Goal: Task Accomplishment & Management: Use online tool/utility

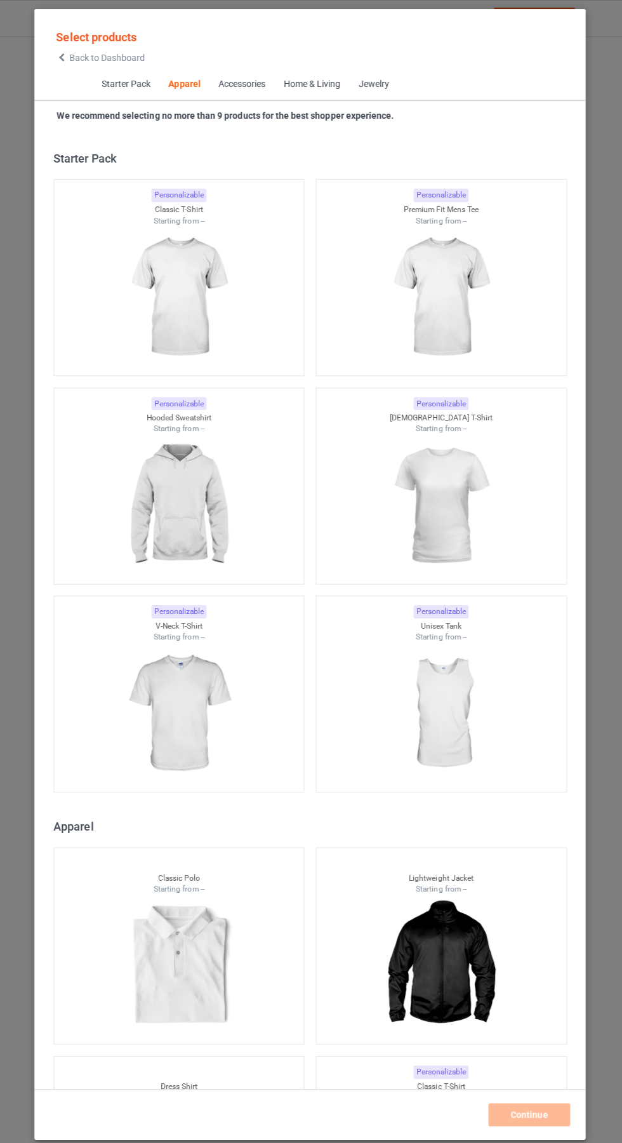
scroll to position [679, 0]
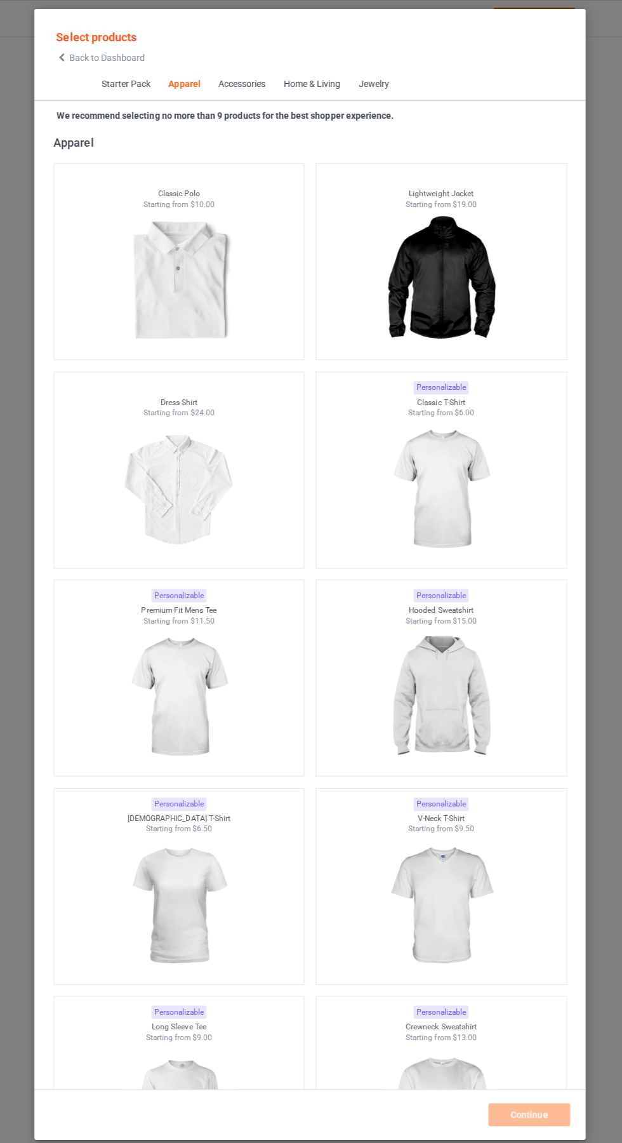
click at [64, 57] on icon at bounding box center [64, 57] width 11 height 9
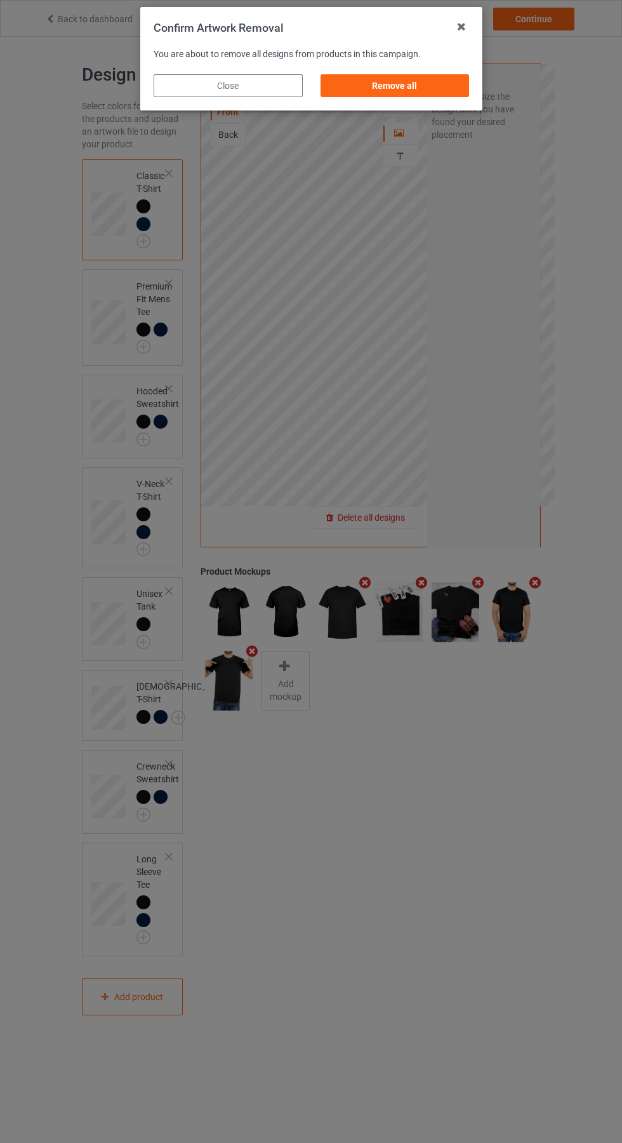
click at [408, 92] on div "Remove all" at bounding box center [394, 85] width 149 height 23
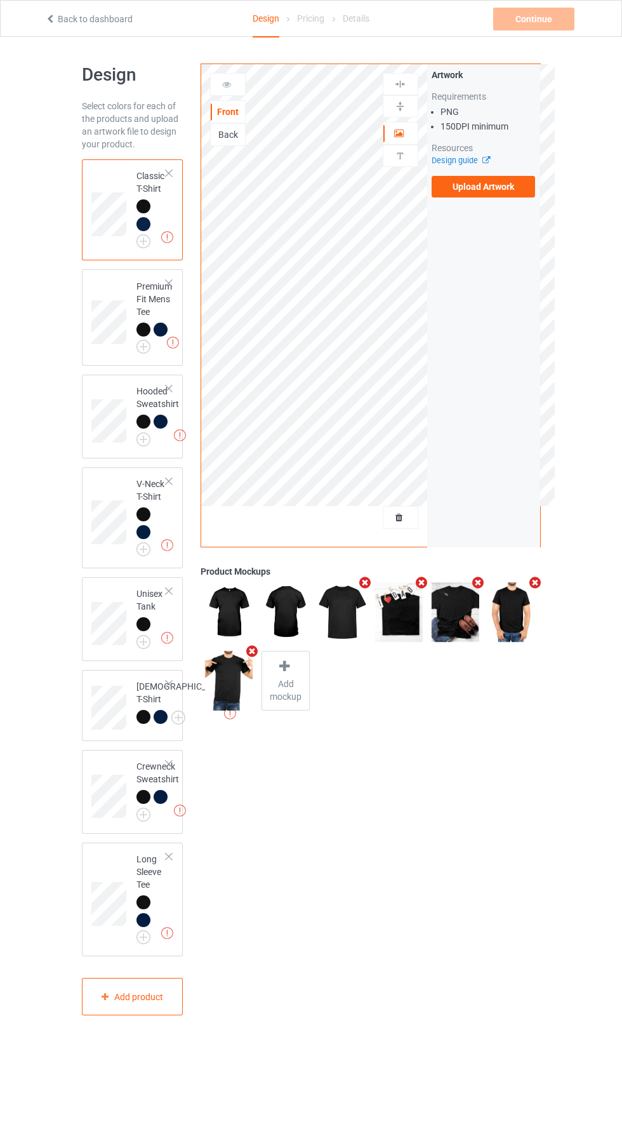
click at [509, 187] on label "Upload Artwork" at bounding box center [484, 187] width 104 height 22
click at [0, 0] on input "Upload Artwork" at bounding box center [0, 0] width 0 height 0
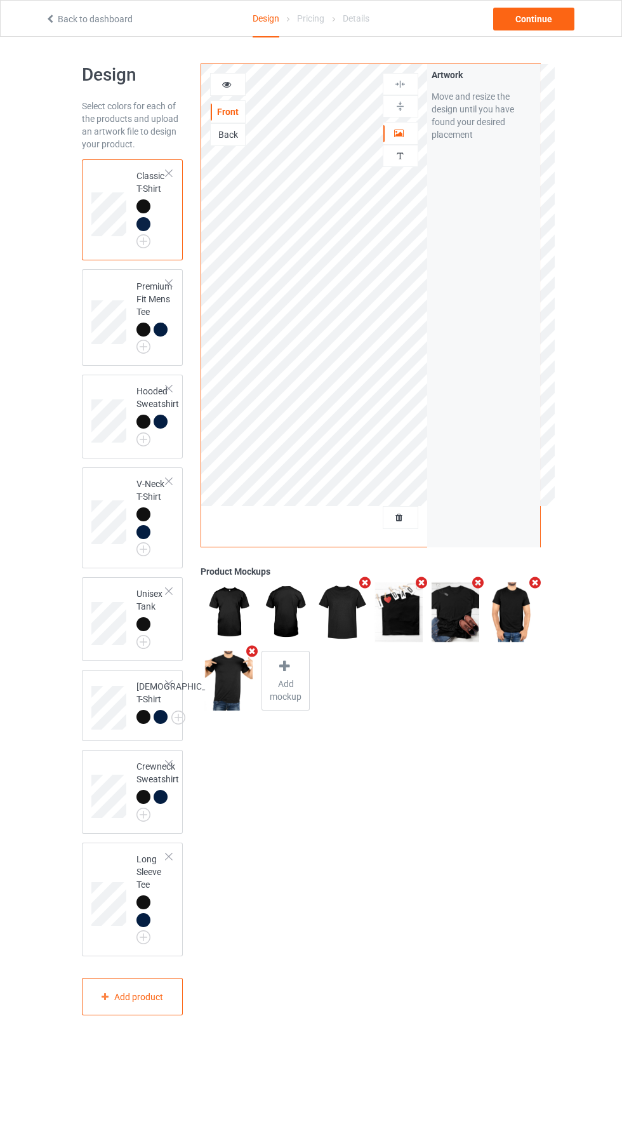
click at [233, 134] on div "Back" at bounding box center [228, 134] width 34 height 13
click at [492, 187] on label "Upload Artwork" at bounding box center [484, 187] width 104 height 22
click at [0, 0] on input "Upload Artwork" at bounding box center [0, 0] width 0 height 0
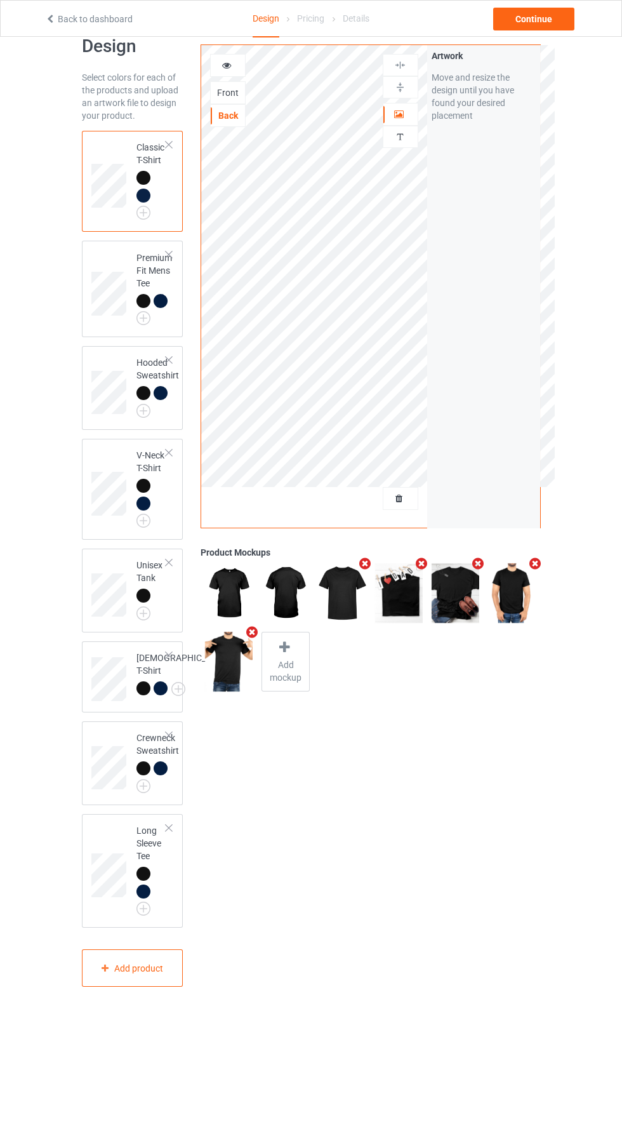
click at [0, 0] on img at bounding box center [0, 0] width 0 height 0
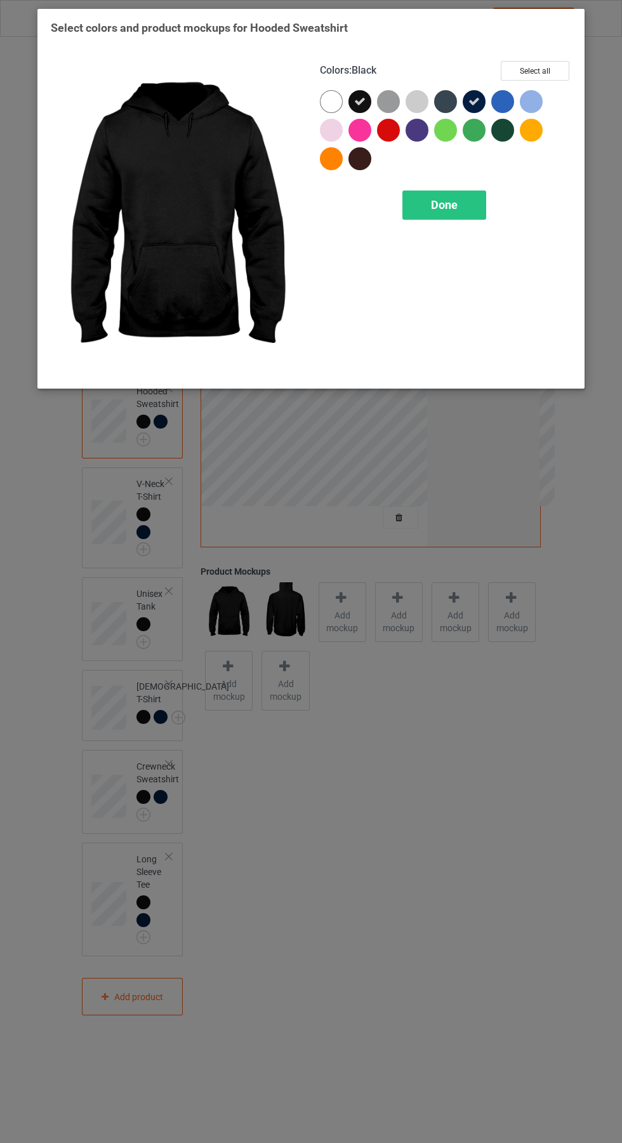
click at [467, 205] on div "Done" at bounding box center [444, 204] width 84 height 29
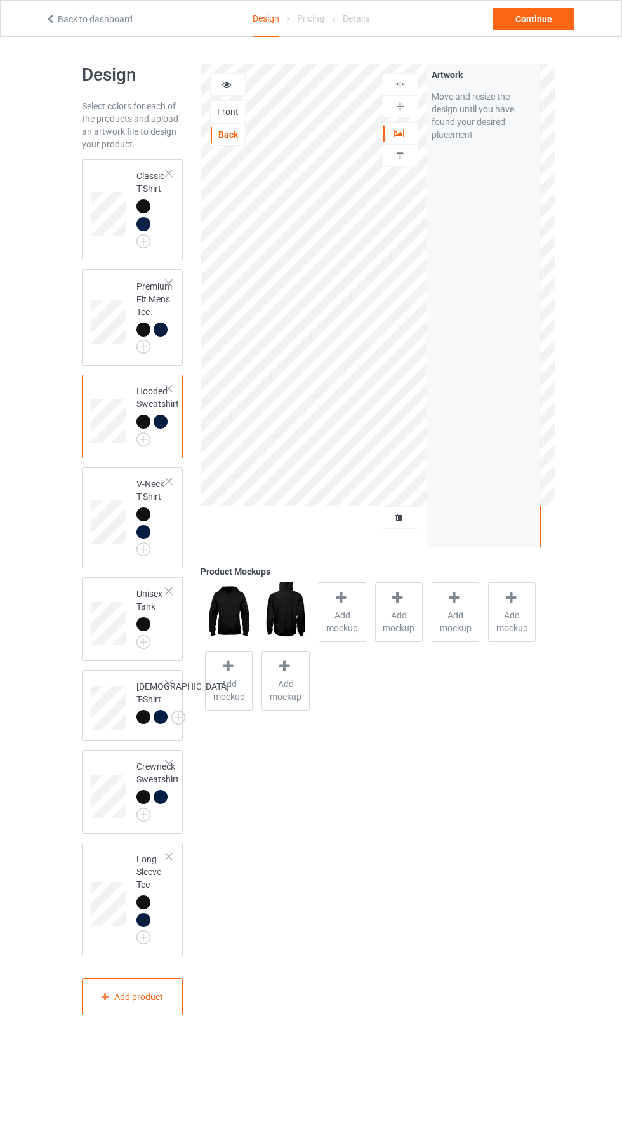
click at [342, 627] on span "Add mockup" at bounding box center [342, 621] width 46 height 25
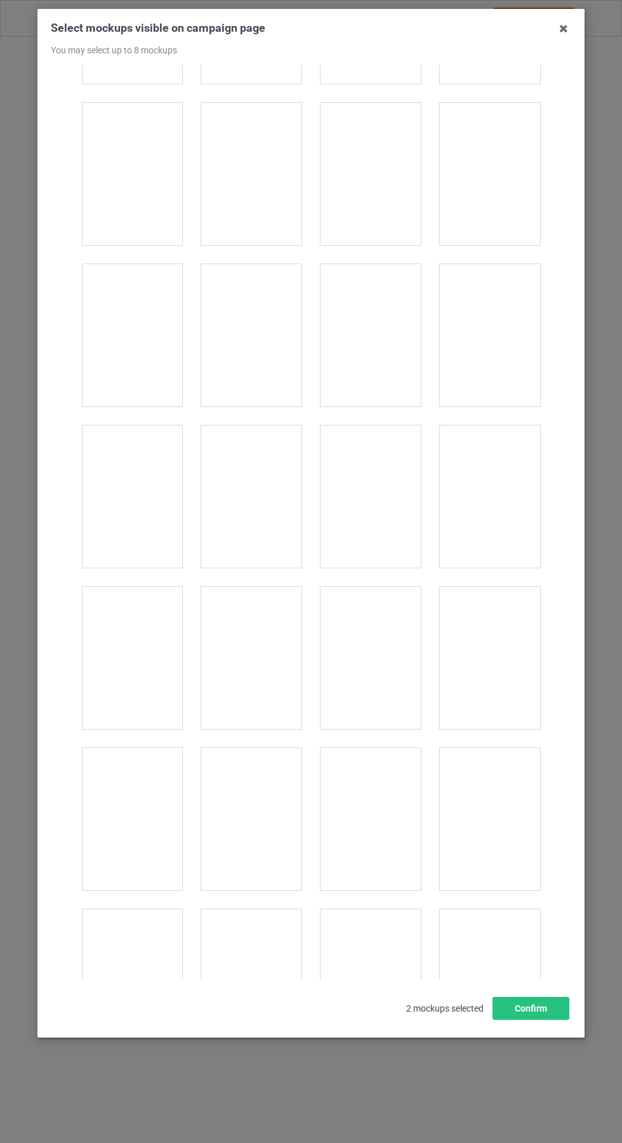
scroll to position [1433, 0]
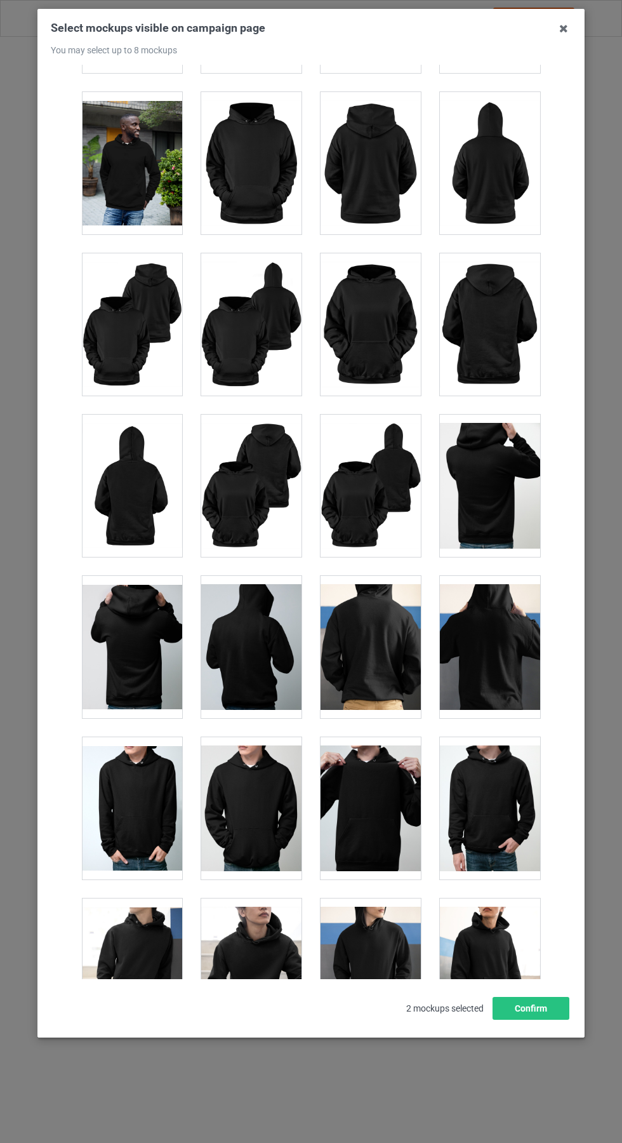
click at [387, 498] on div at bounding box center [371, 486] width 100 height 142
click at [242, 462] on div at bounding box center [251, 486] width 100 height 142
click at [566, 33] on icon at bounding box center [564, 28] width 20 height 20
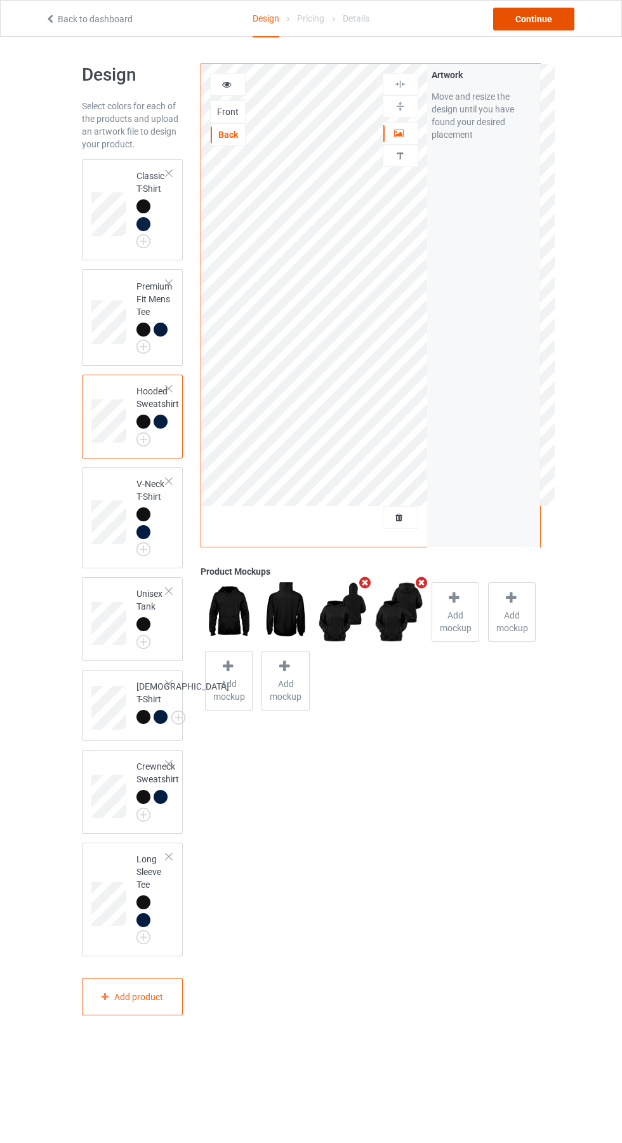
click at [551, 19] on div "Continue" at bounding box center [533, 19] width 81 height 23
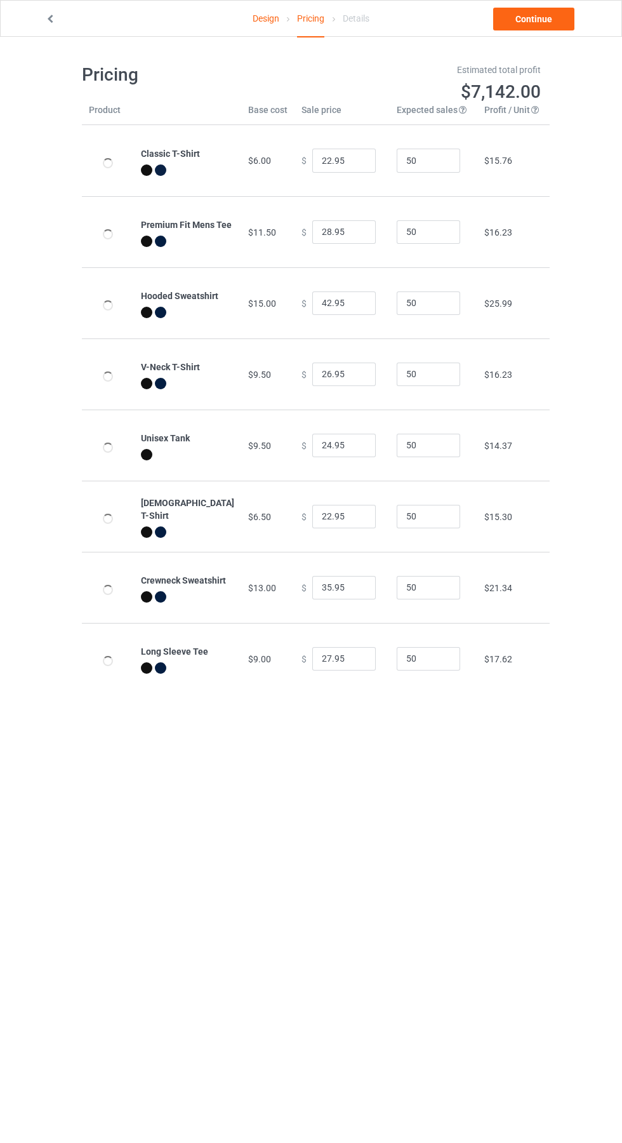
type input "26.95"
type input "32.95"
type input "46.95"
type input "30.95"
type input "28.95"
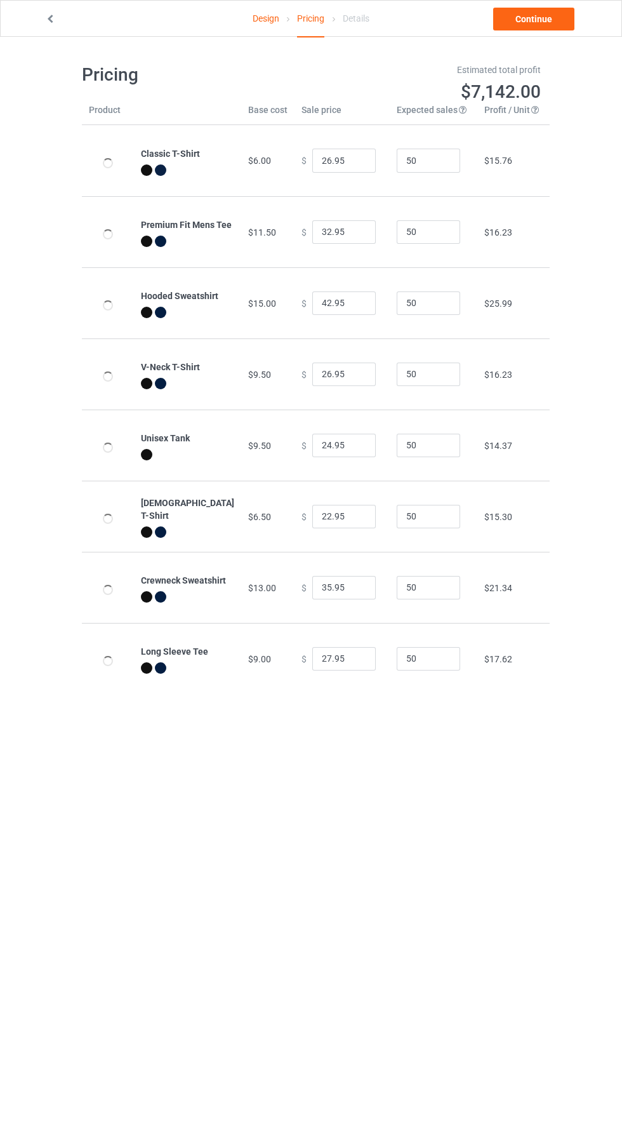
type input "26.95"
type input "39.95"
type input "31.95"
click at [554, 20] on link "Continue" at bounding box center [533, 19] width 81 height 23
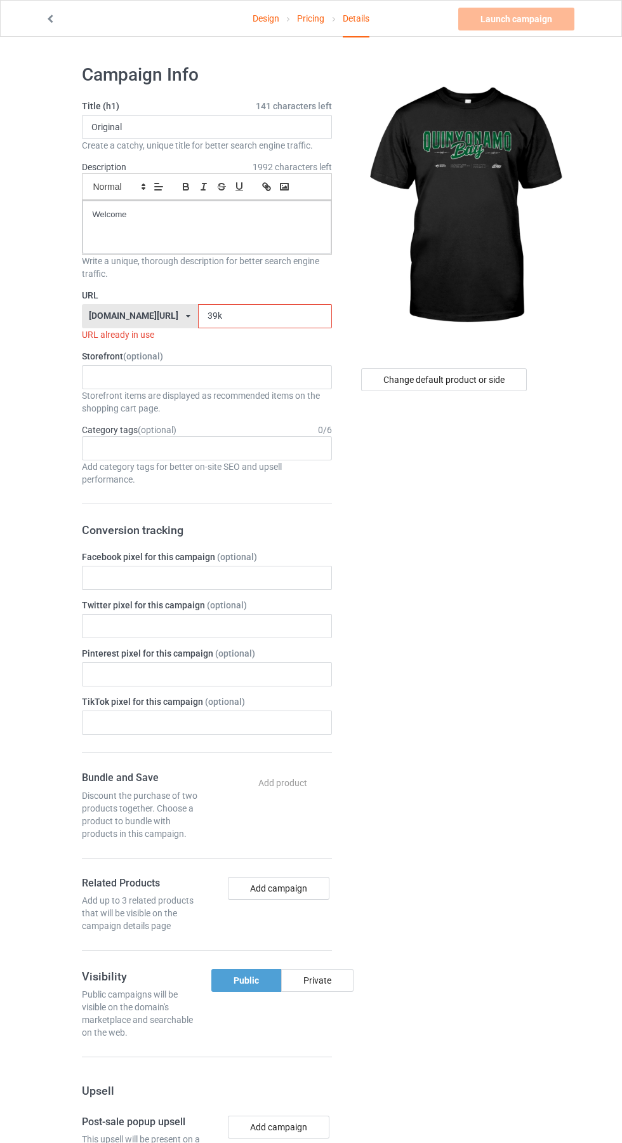
click at [260, 318] on input "39k" at bounding box center [265, 316] width 134 height 24
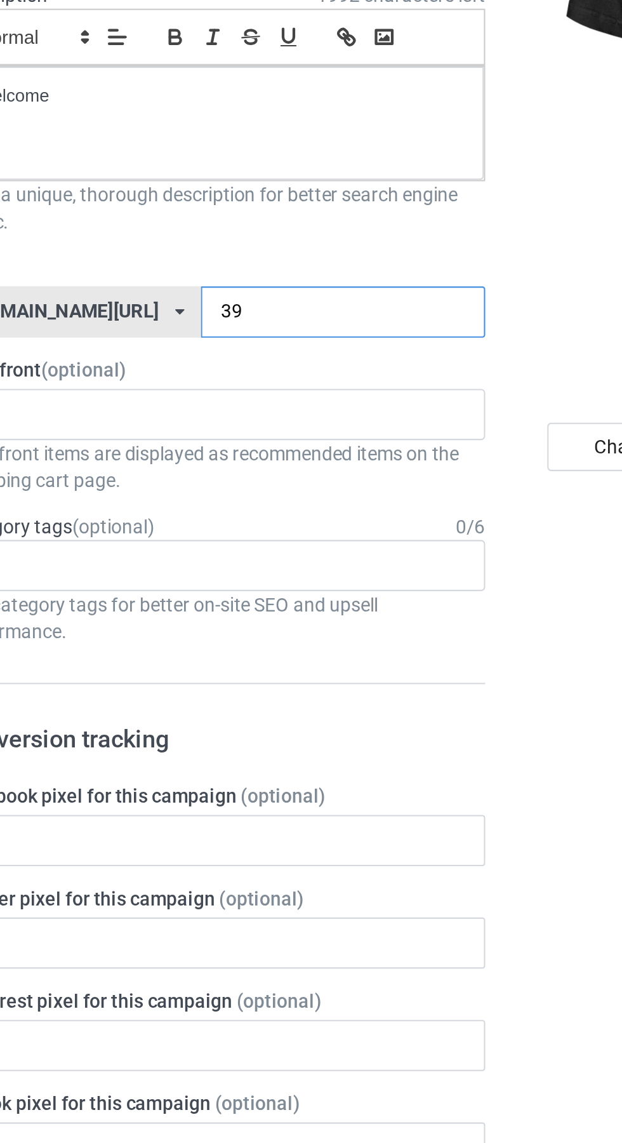
type input "3"
type input "Rtd"
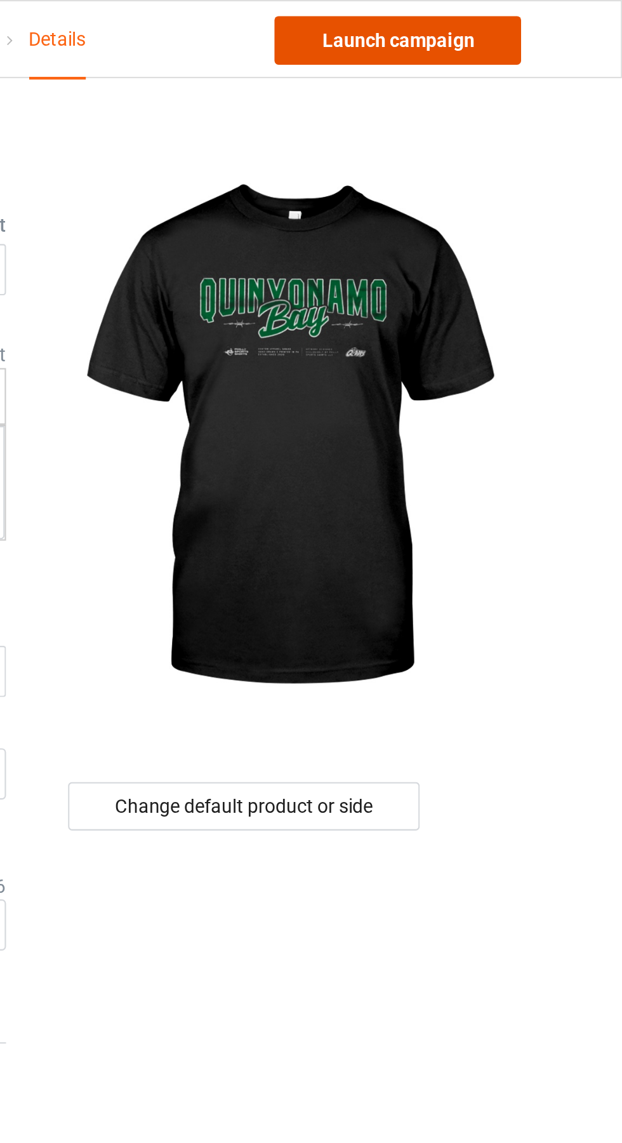
click at [534, 21] on link "Launch campaign" at bounding box center [516, 19] width 116 height 23
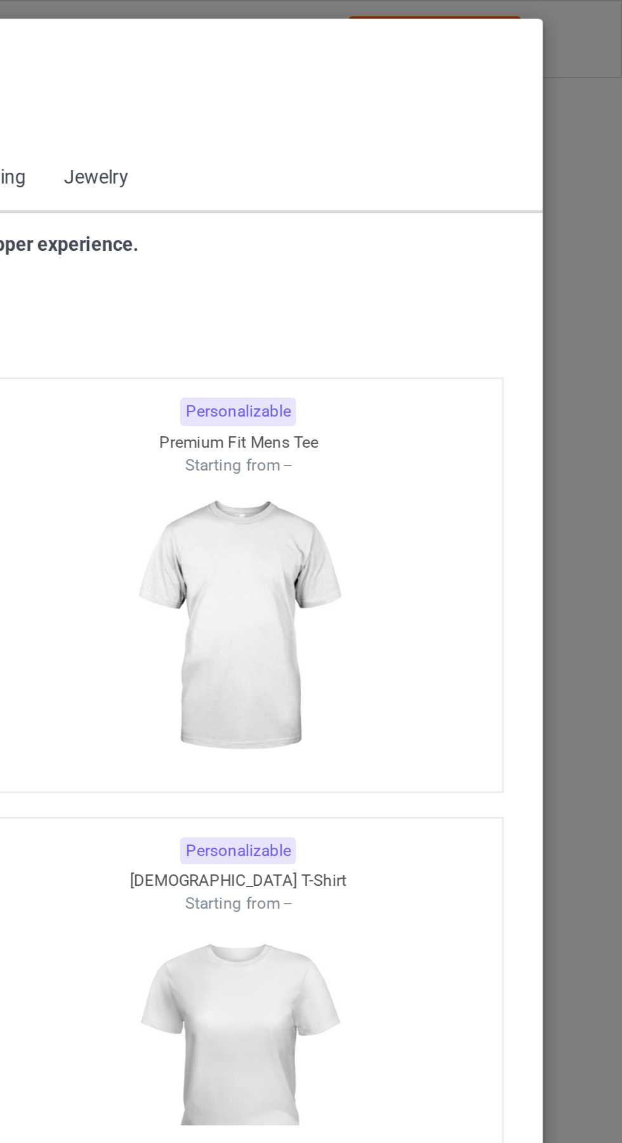
scroll to position [679, 0]
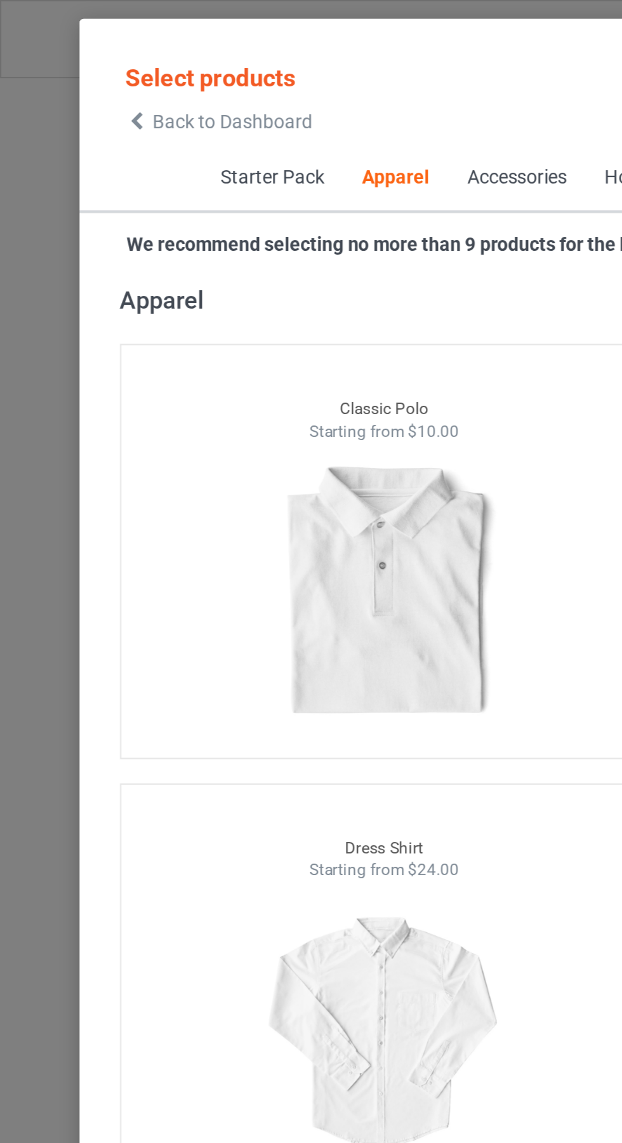
click at [77, 57] on span "Back to Dashboard" at bounding box center [110, 57] width 76 height 10
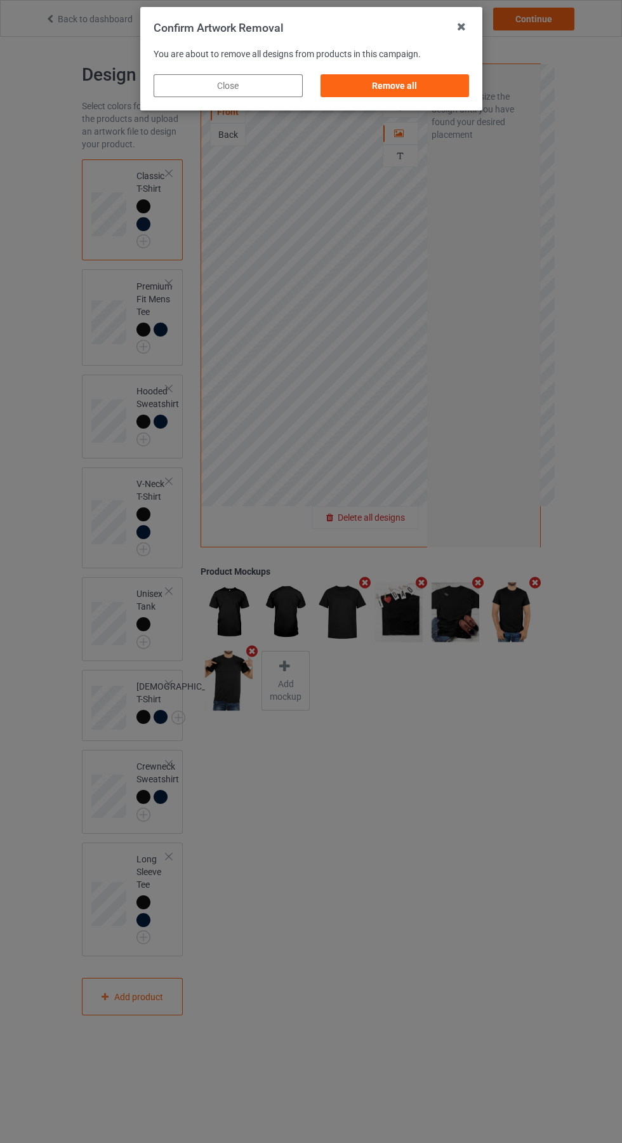
click at [413, 88] on div "Remove all" at bounding box center [394, 85] width 149 height 23
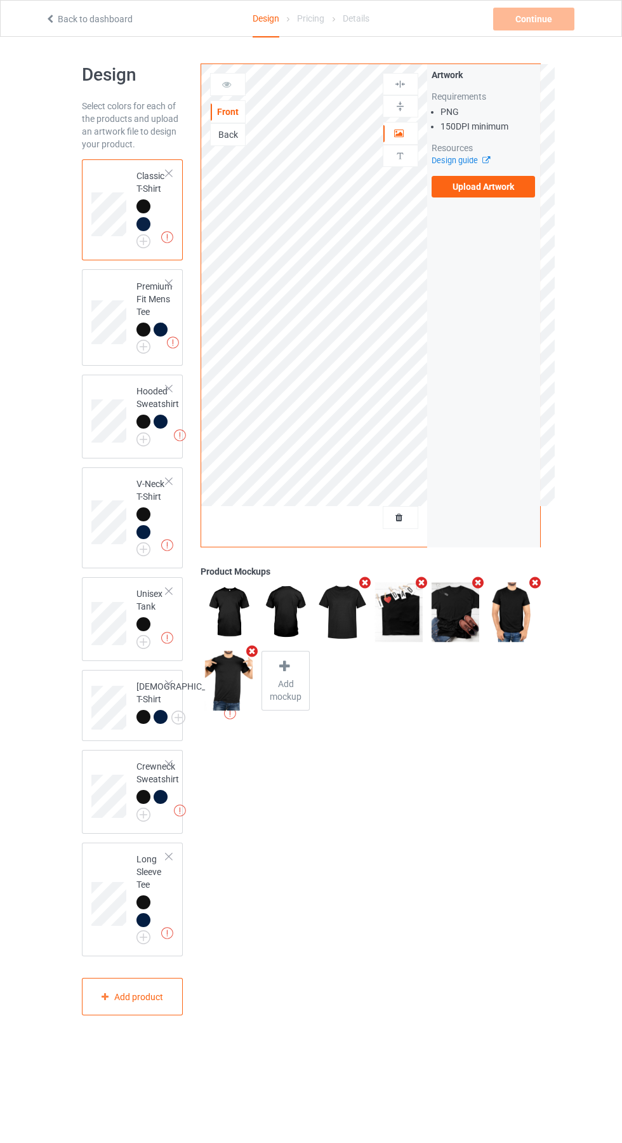
click at [468, 197] on label "Upload Artwork" at bounding box center [484, 187] width 104 height 22
click at [0, 0] on input "Upload Artwork" at bounding box center [0, 0] width 0 height 0
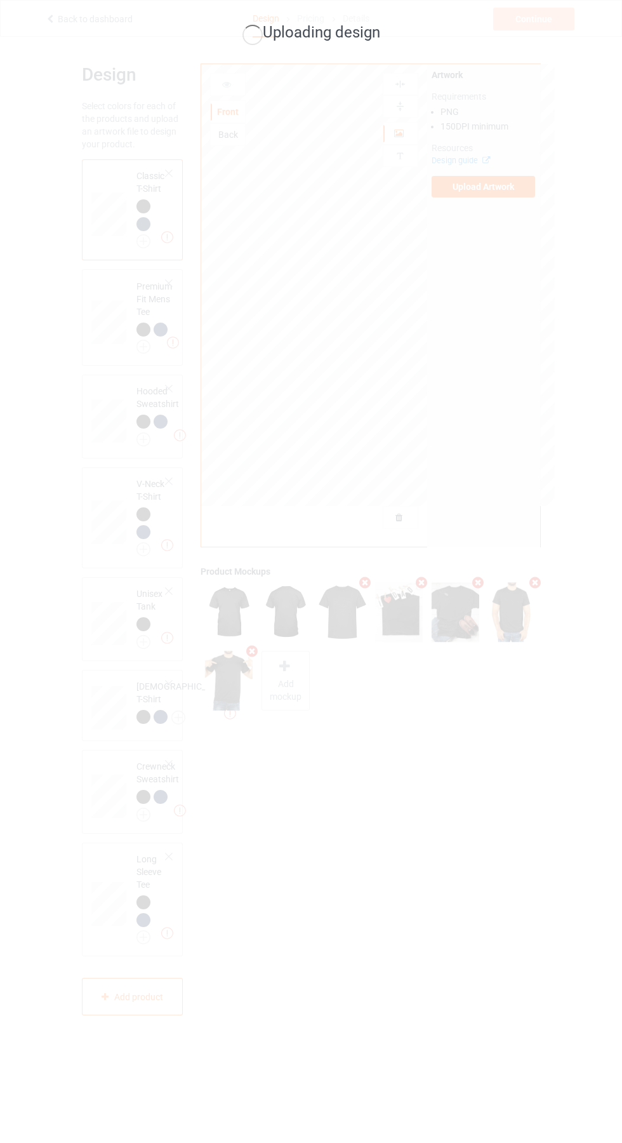
click at [25, 383] on div "Uploading design" at bounding box center [311, 571] width 622 height 1143
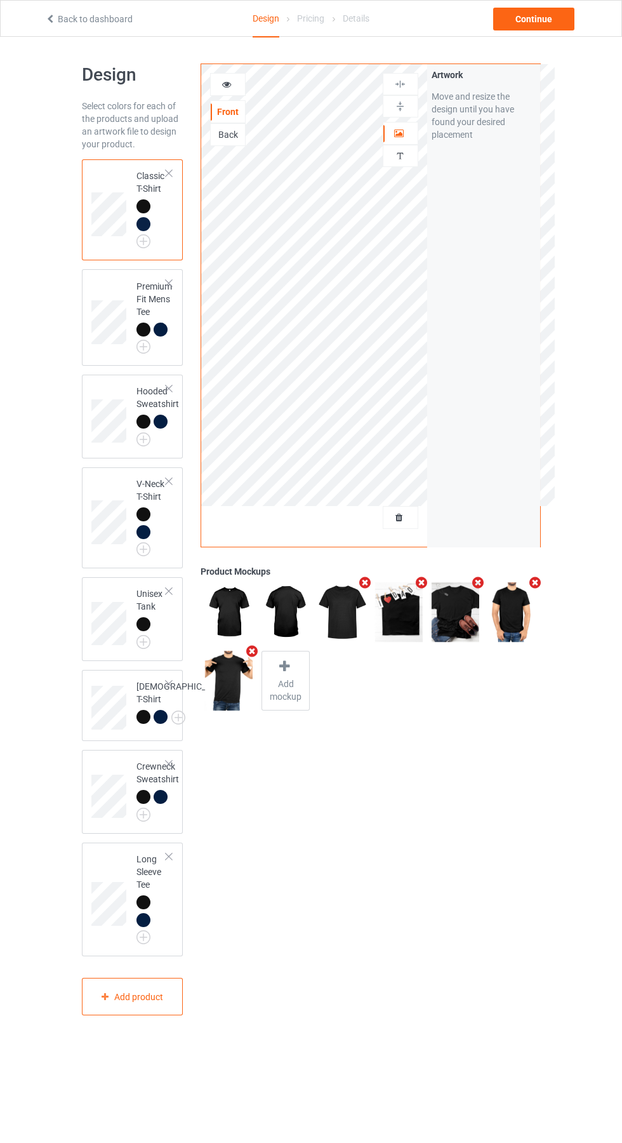
click at [227, 135] on div "Back" at bounding box center [228, 134] width 34 height 13
click at [486, 160] on icon at bounding box center [483, 158] width 10 height 8
click at [488, 187] on label "Upload Artwork" at bounding box center [484, 187] width 104 height 22
click at [0, 0] on input "Upload Artwork" at bounding box center [0, 0] width 0 height 0
click at [0, 0] on img at bounding box center [0, 0] width 0 height 0
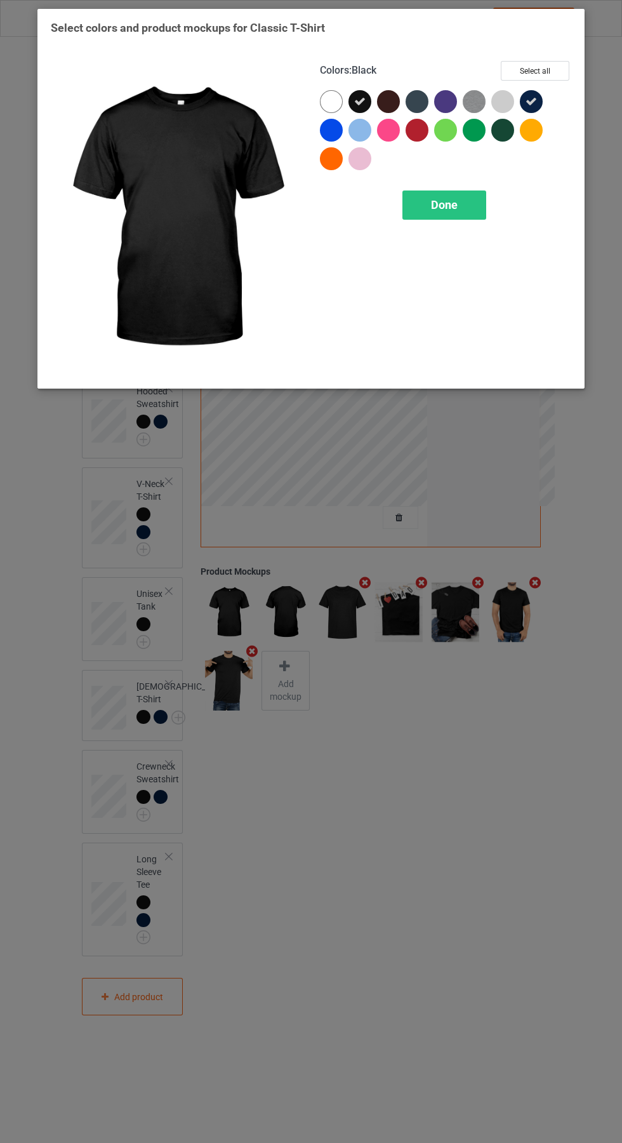
click at [477, 94] on img at bounding box center [474, 101] width 23 height 23
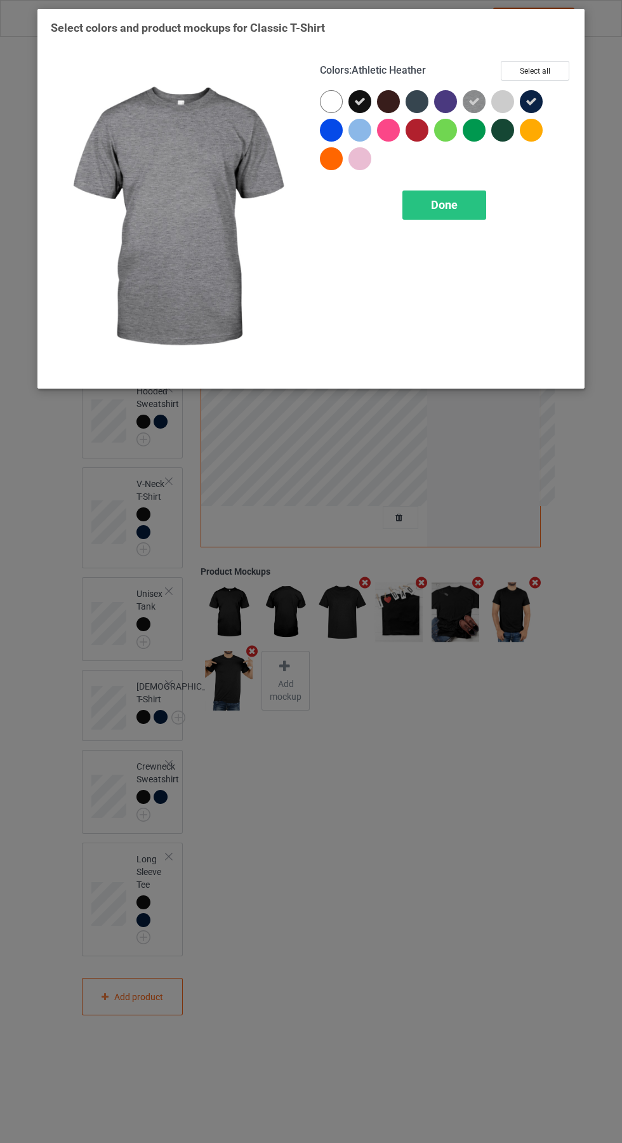
click at [501, 103] on div at bounding box center [502, 101] width 23 height 23
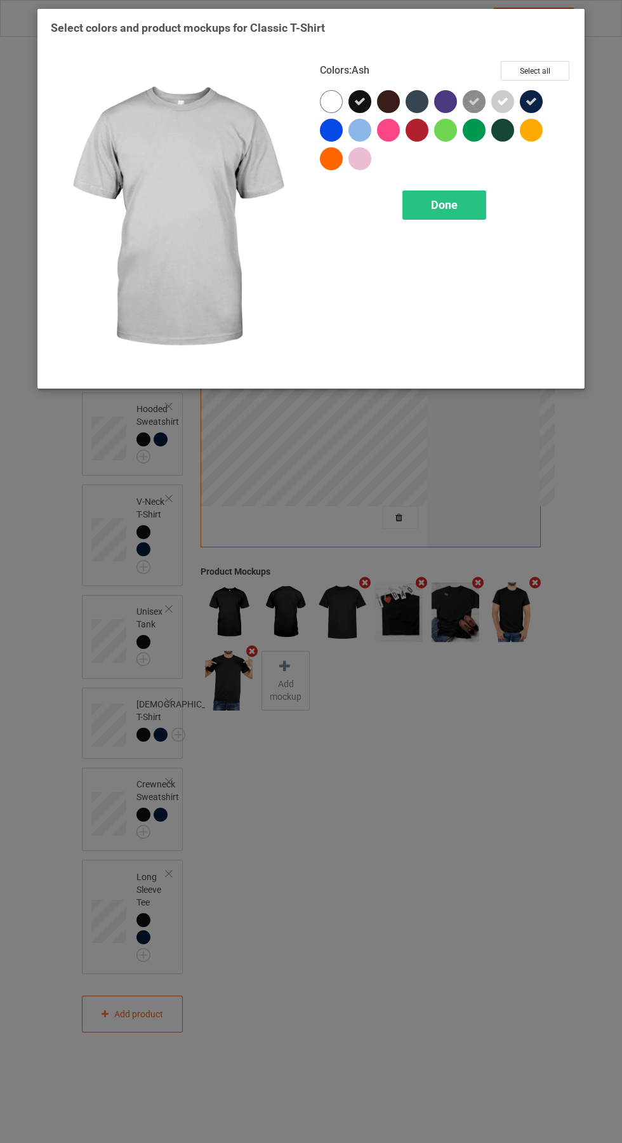
click at [465, 206] on div "Done" at bounding box center [444, 204] width 84 height 29
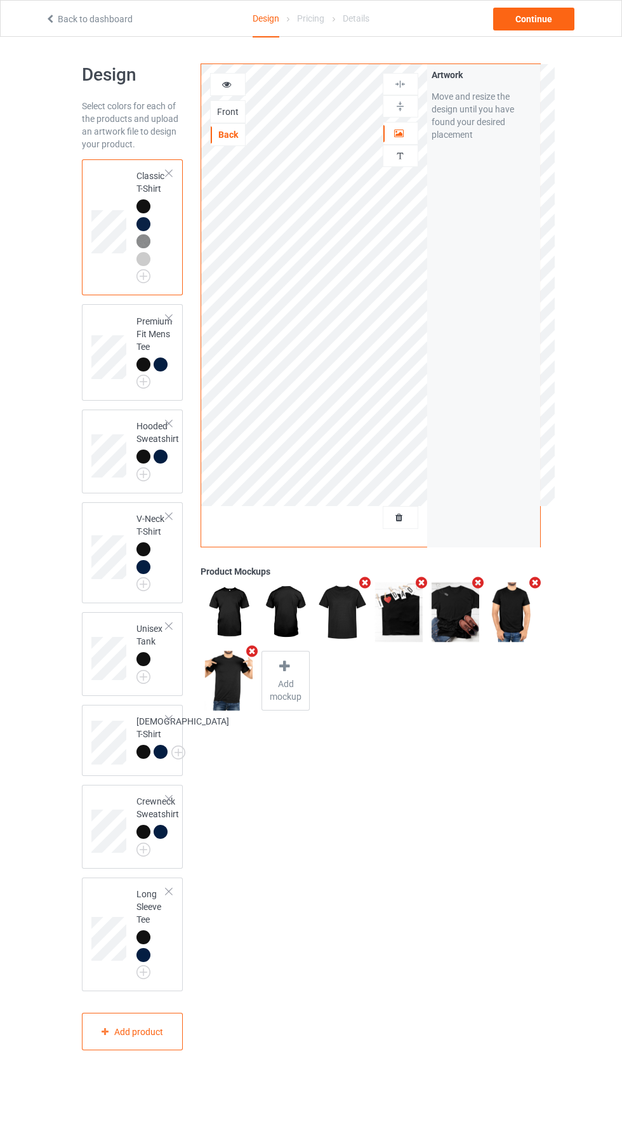
click at [0, 0] on img at bounding box center [0, 0] width 0 height 0
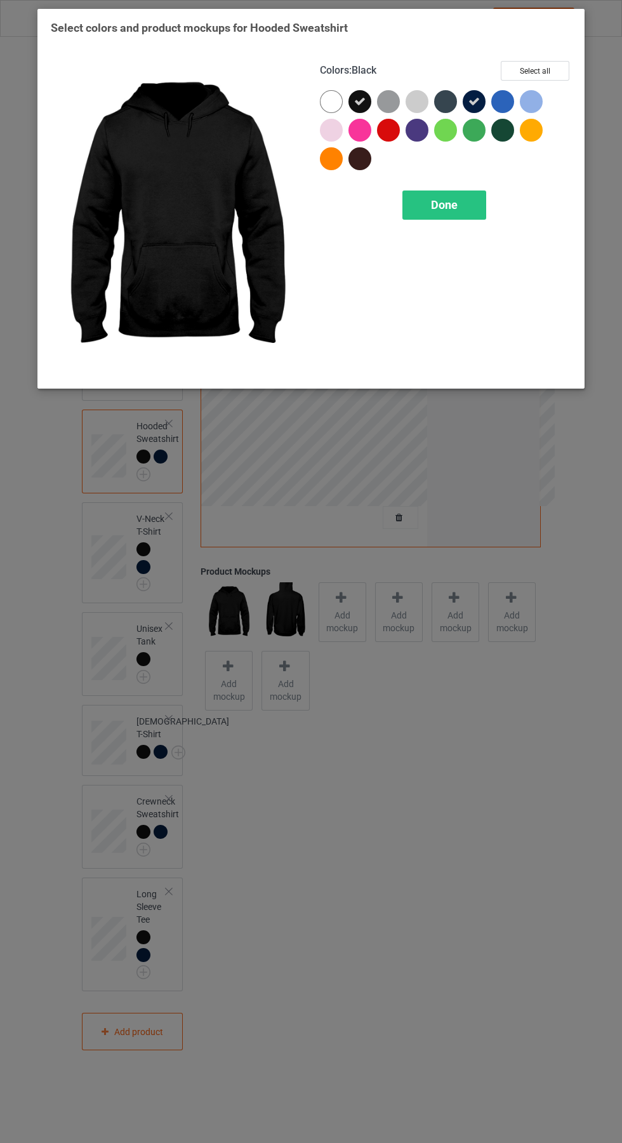
click at [391, 106] on div at bounding box center [388, 101] width 23 height 23
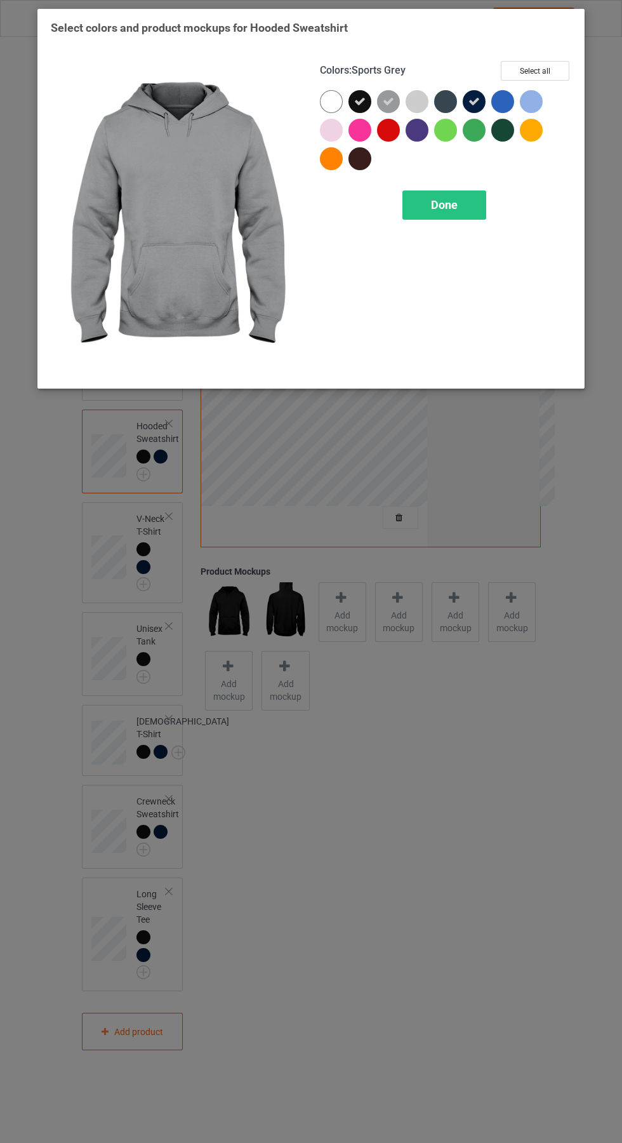
click at [418, 98] on div at bounding box center [417, 101] width 23 height 23
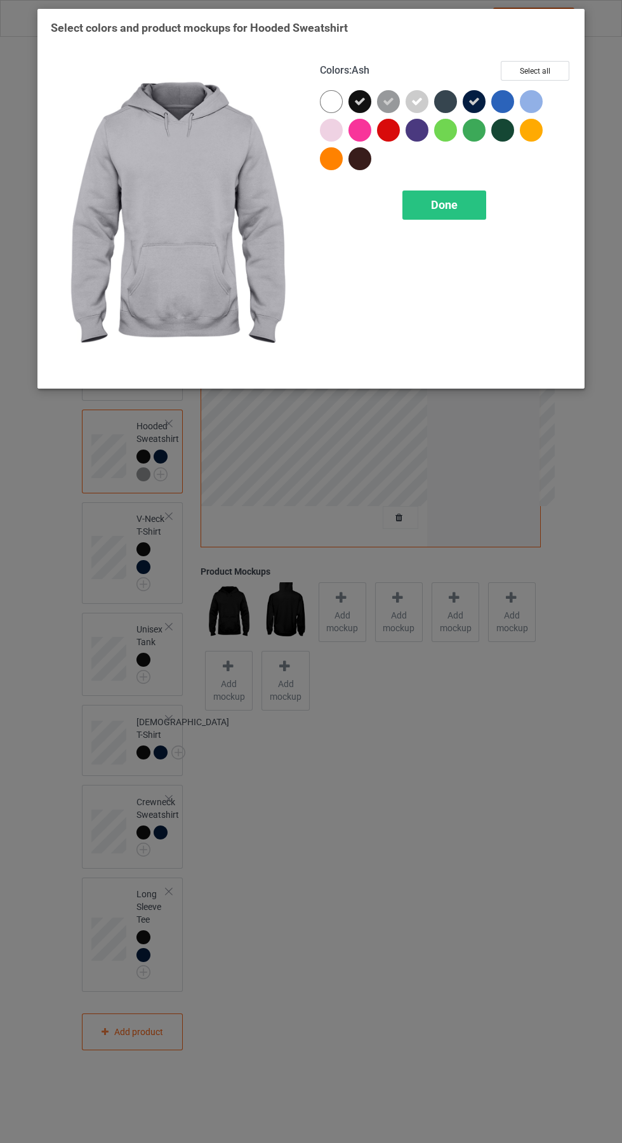
click at [462, 218] on div "Done" at bounding box center [444, 204] width 84 height 29
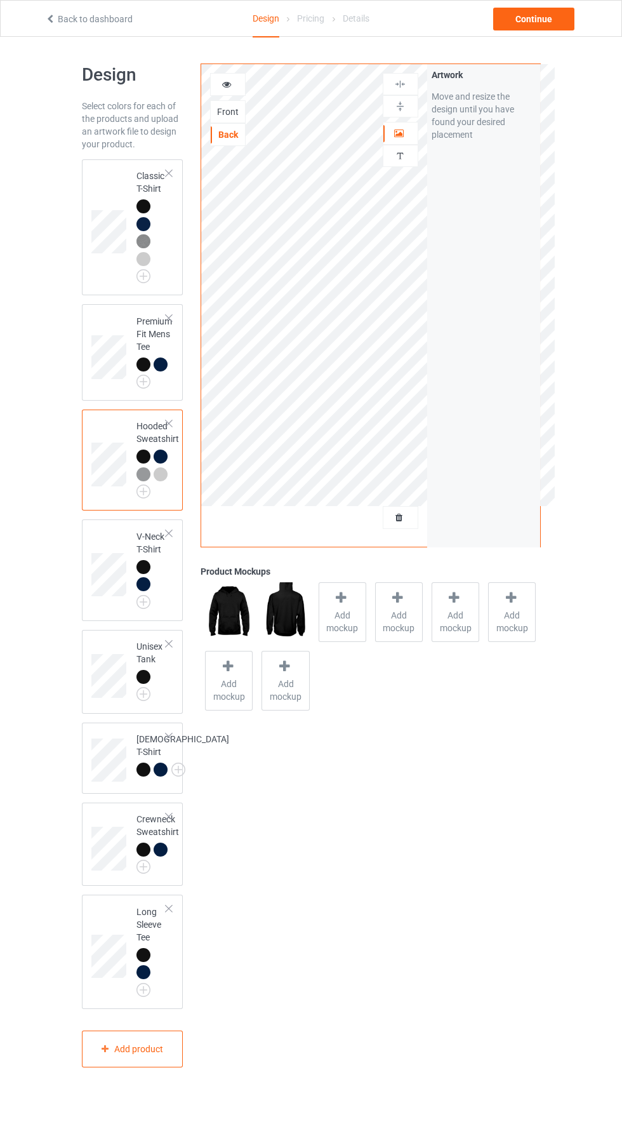
click at [345, 606] on div at bounding box center [342, 599] width 18 height 18
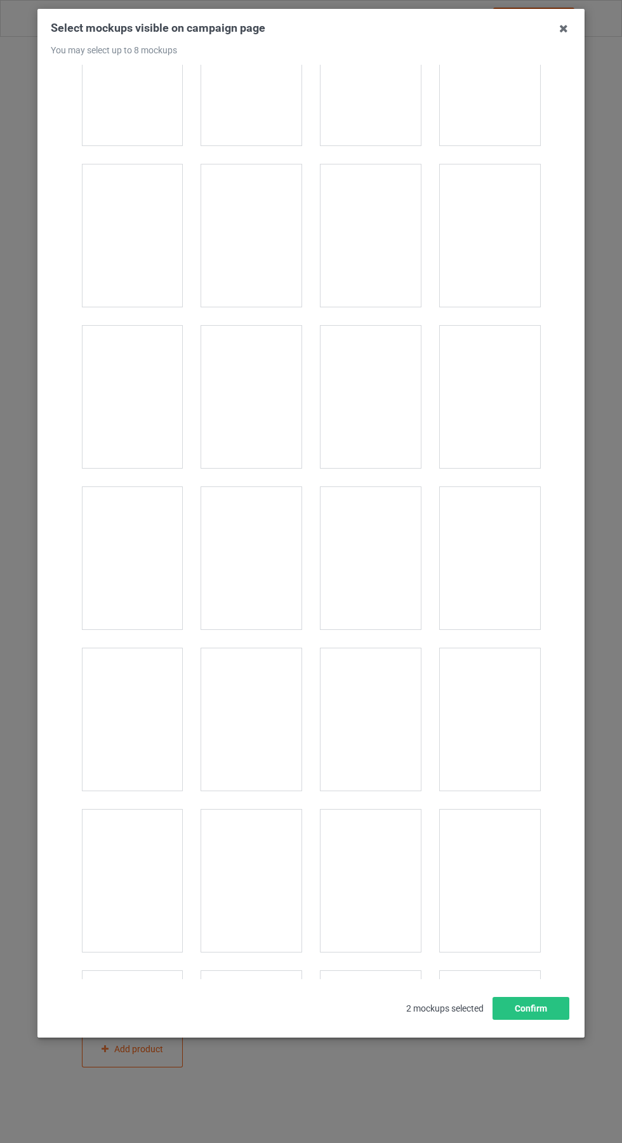
scroll to position [882, 0]
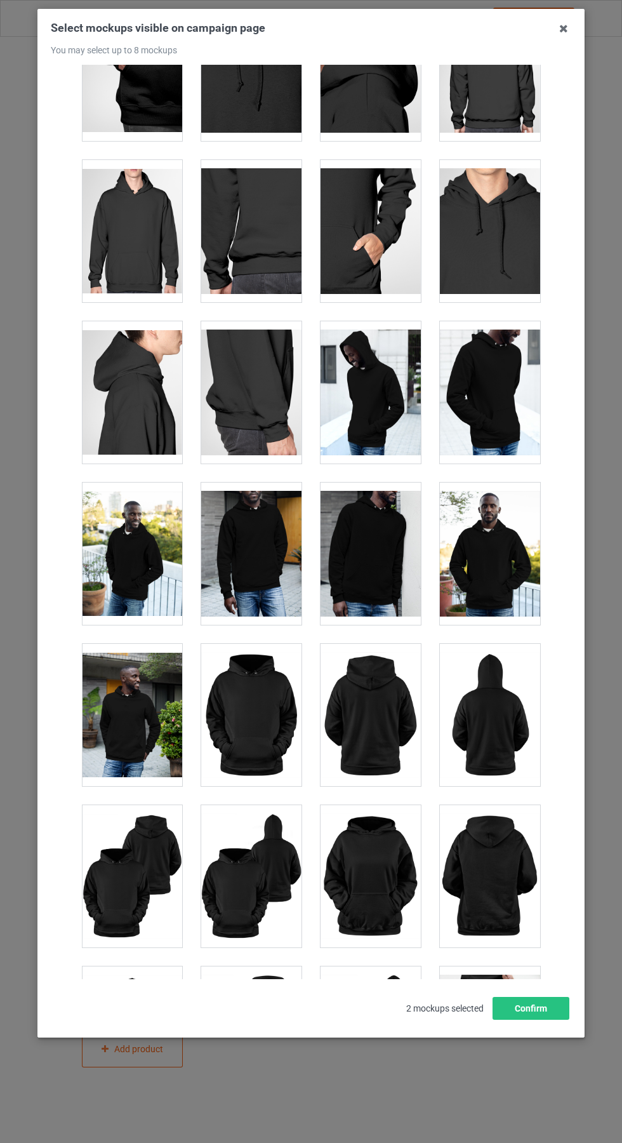
click at [249, 891] on div at bounding box center [251, 876] width 100 height 142
click at [94, 870] on div at bounding box center [132, 876] width 100 height 142
click at [564, 29] on icon at bounding box center [564, 28] width 20 height 20
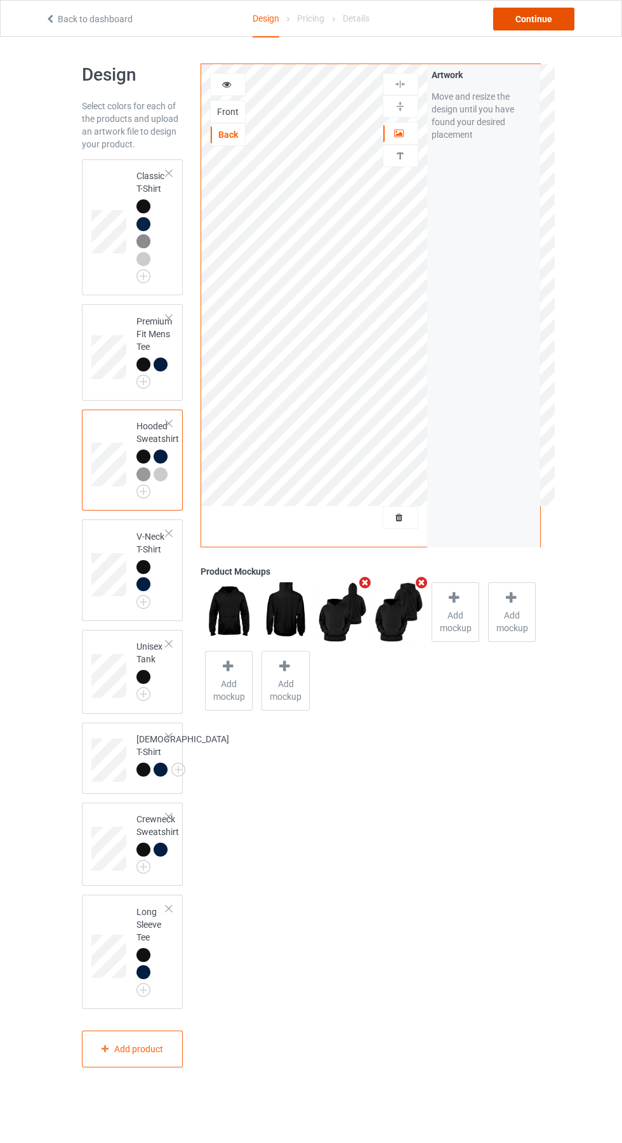
click at [519, 19] on div "Continue" at bounding box center [533, 19] width 81 height 23
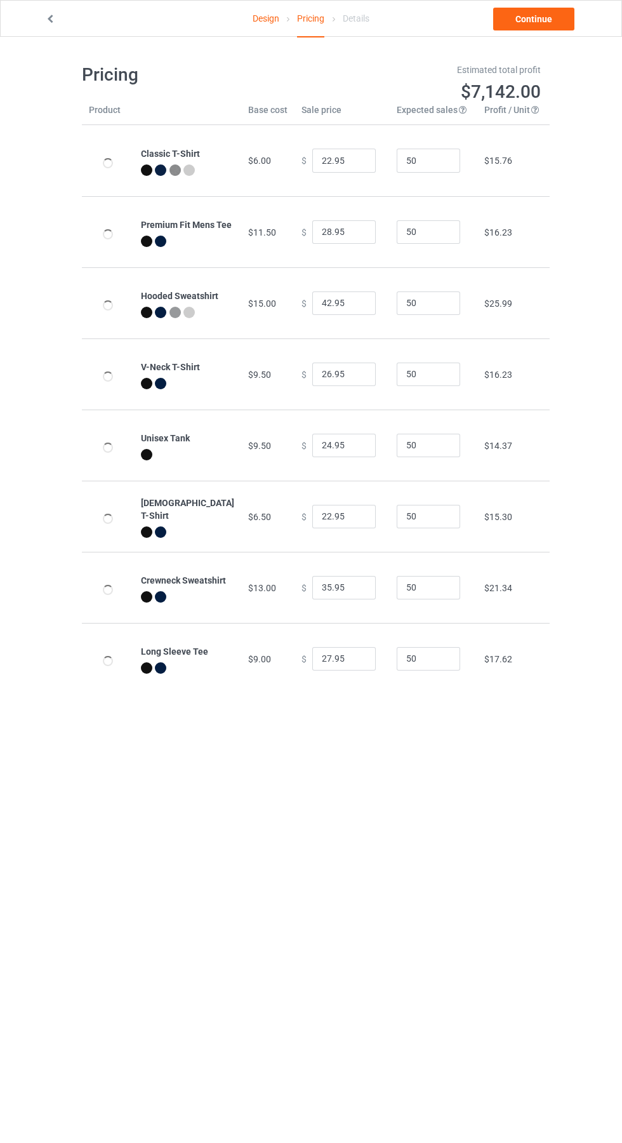
type input "26.95"
type input "32.95"
type input "46.95"
type input "30.95"
type input "28.95"
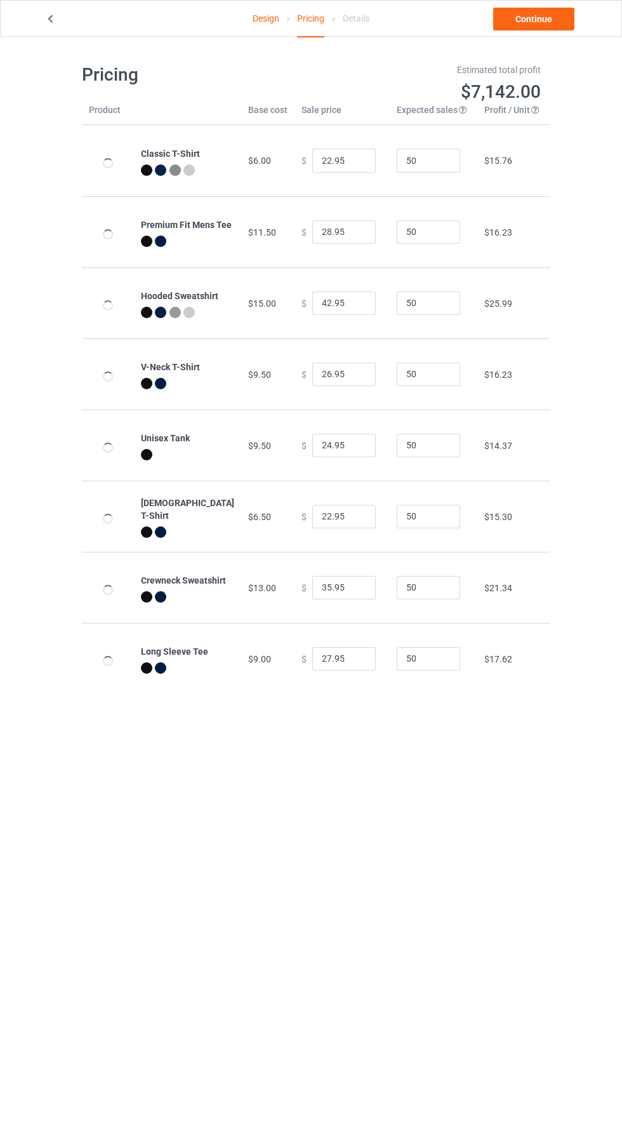
type input "26.95"
type input "39.95"
type input "31.95"
click at [511, 20] on link "Continue" at bounding box center [533, 19] width 81 height 23
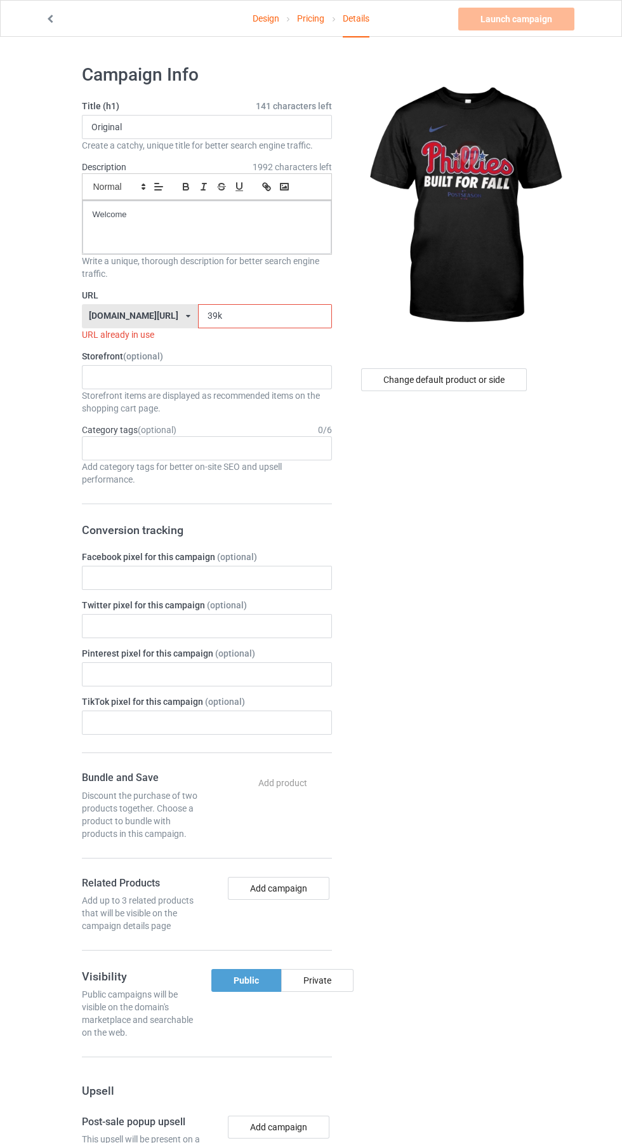
click at [242, 316] on input "39k" at bounding box center [265, 316] width 134 height 24
type input "39k5"
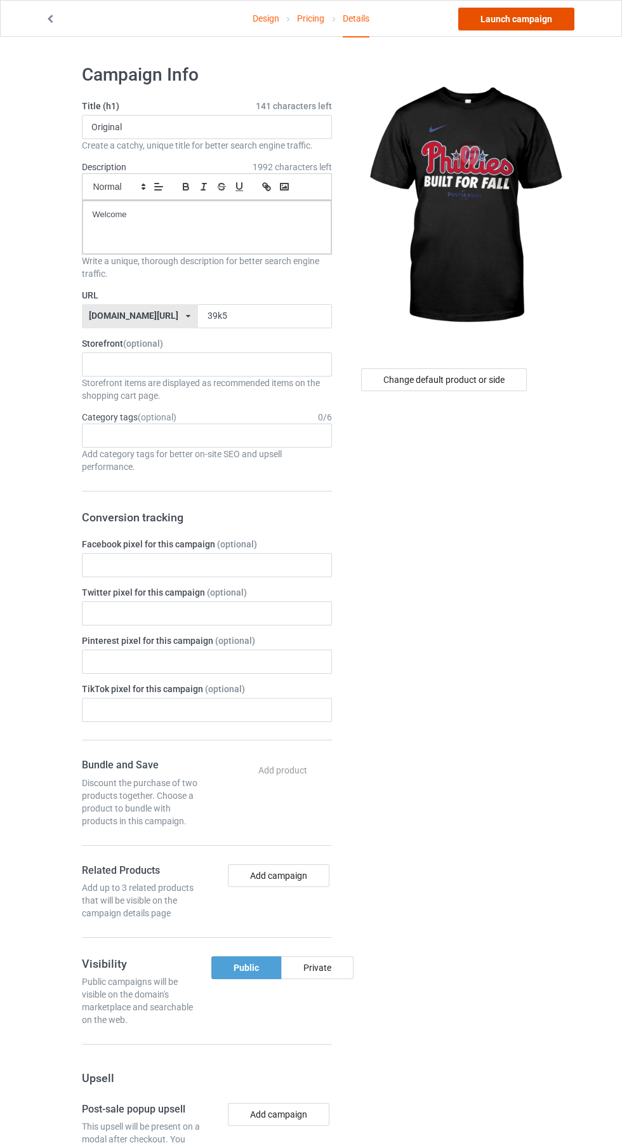
click at [496, 21] on link "Launch campaign" at bounding box center [516, 19] width 116 height 23
